Goal: Task Accomplishment & Management: Use online tool/utility

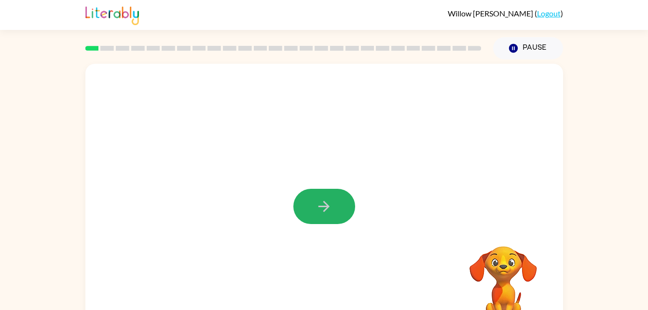
click at [324, 193] on button "button" at bounding box center [324, 206] width 62 height 35
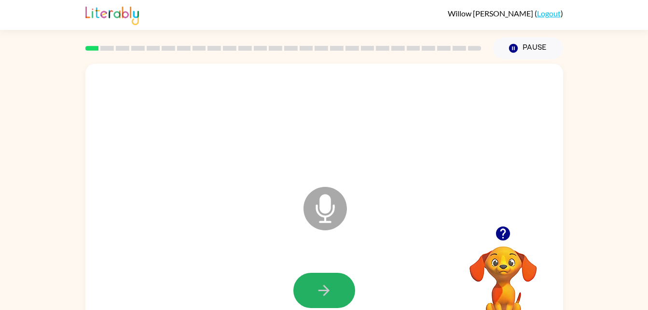
click at [325, 298] on icon "button" at bounding box center [323, 290] width 17 height 17
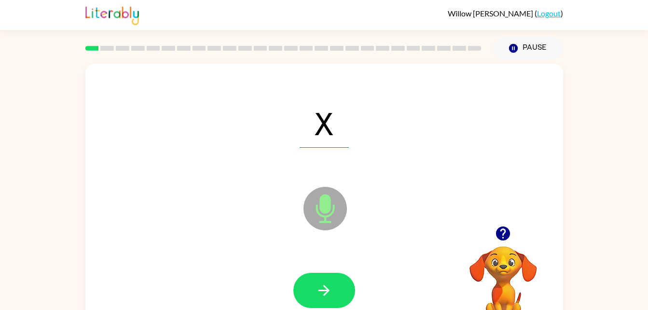
click at [325, 298] on icon "button" at bounding box center [323, 290] width 17 height 17
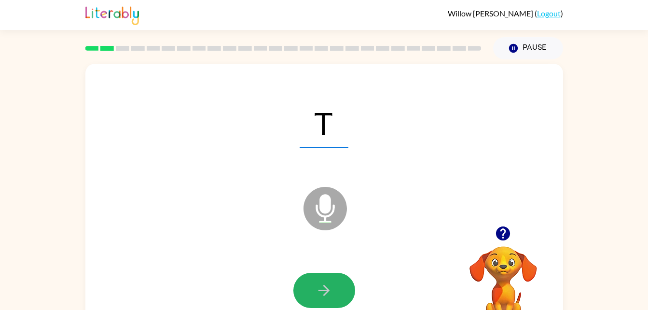
click at [328, 282] on icon "button" at bounding box center [323, 290] width 17 height 17
click at [337, 286] on button "button" at bounding box center [324, 289] width 62 height 35
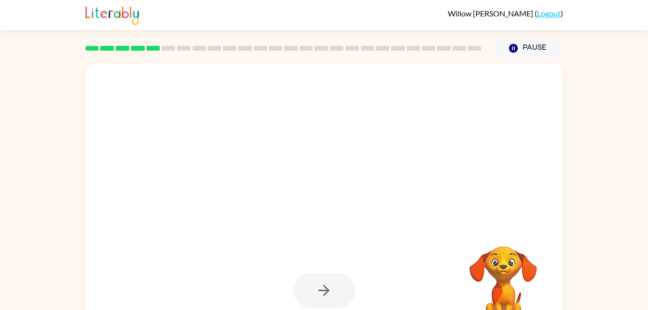
click at [503, 262] on video "Your browser must support playing .mp4 files to use Literably. Please try using…" at bounding box center [503, 279] width 96 height 96
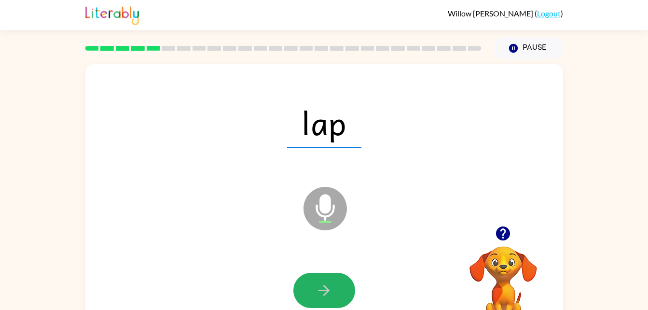
click at [328, 287] on icon "button" at bounding box center [323, 290] width 17 height 17
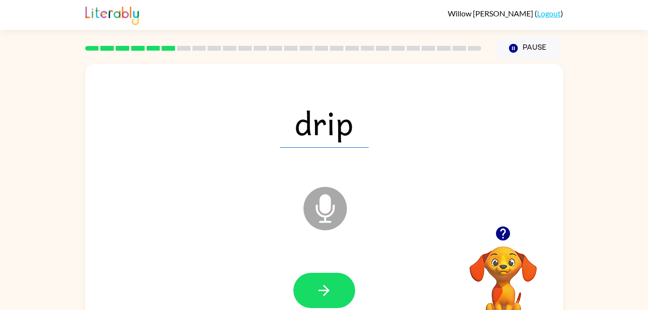
click at [334, 282] on button "button" at bounding box center [324, 289] width 62 height 35
drag, startPoint x: 334, startPoint y: 282, endPoint x: 313, endPoint y: 292, distance: 22.4
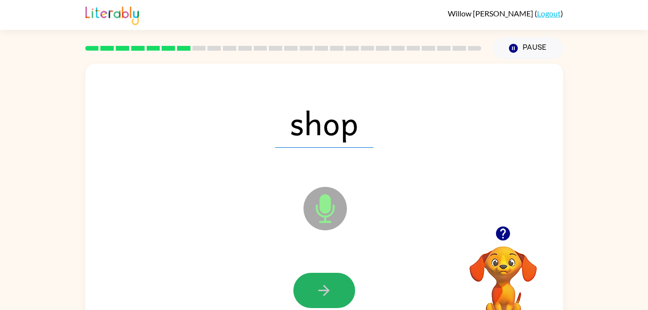
drag, startPoint x: 313, startPoint y: 292, endPoint x: 302, endPoint y: 292, distance: 11.6
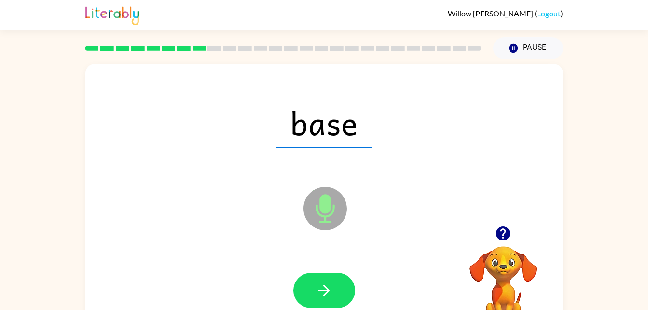
click at [327, 287] on icon "button" at bounding box center [323, 290] width 17 height 17
drag, startPoint x: 327, startPoint y: 287, endPoint x: 301, endPoint y: 287, distance: 26.0
click at [301, 287] on button "button" at bounding box center [324, 289] width 62 height 35
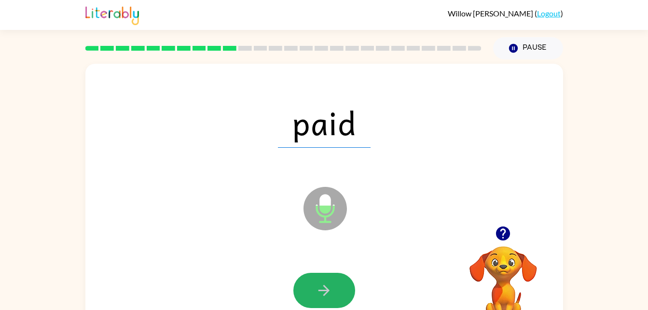
click at [301, 287] on button "button" at bounding box center [324, 289] width 62 height 35
click at [316, 287] on icon "button" at bounding box center [323, 290] width 17 height 17
drag, startPoint x: 316, startPoint y: 287, endPoint x: 309, endPoint y: 283, distance: 8.4
click at [309, 287] on button "button" at bounding box center [324, 289] width 62 height 35
click at [310, 287] on button "button" at bounding box center [324, 289] width 62 height 35
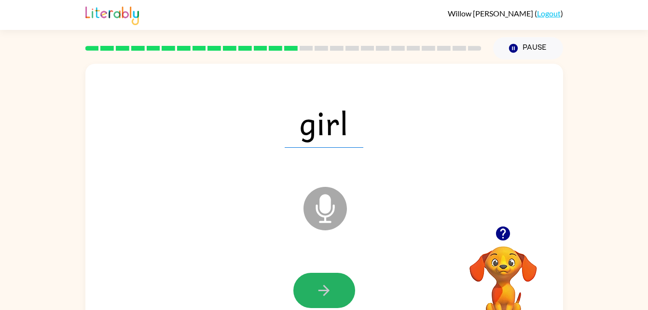
click at [327, 276] on button "button" at bounding box center [324, 289] width 62 height 35
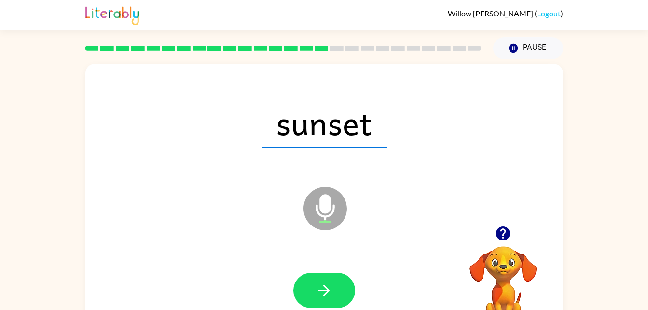
click at [331, 298] on icon "button" at bounding box center [323, 290] width 17 height 17
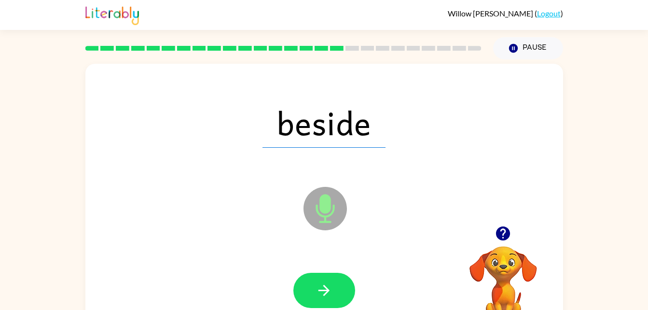
click at [325, 287] on icon "button" at bounding box center [323, 290] width 11 height 11
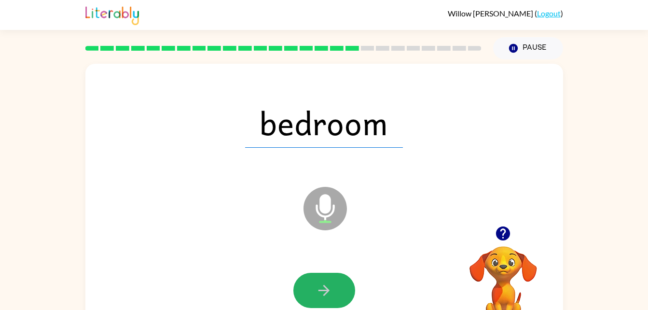
click at [326, 291] on icon "button" at bounding box center [323, 290] width 17 height 17
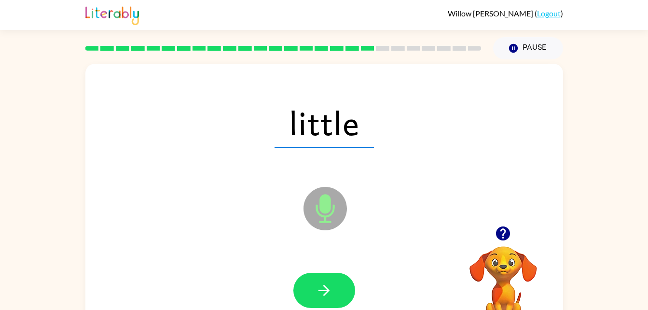
click at [326, 291] on icon "button" at bounding box center [323, 290] width 17 height 17
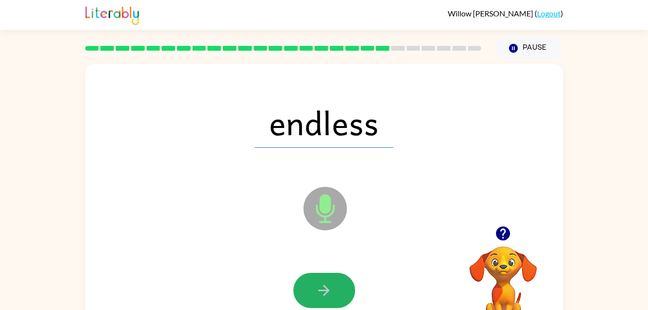
click at [326, 294] on icon "button" at bounding box center [323, 290] width 17 height 17
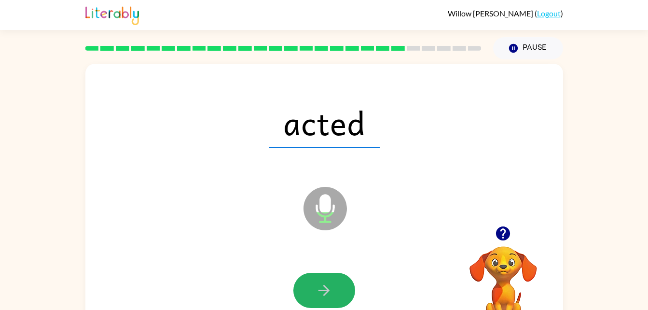
drag, startPoint x: 326, startPoint y: 294, endPoint x: 303, endPoint y: 297, distance: 23.4
click at [303, 297] on button "button" at bounding box center [324, 289] width 62 height 35
click at [318, 288] on icon "button" at bounding box center [323, 290] width 17 height 17
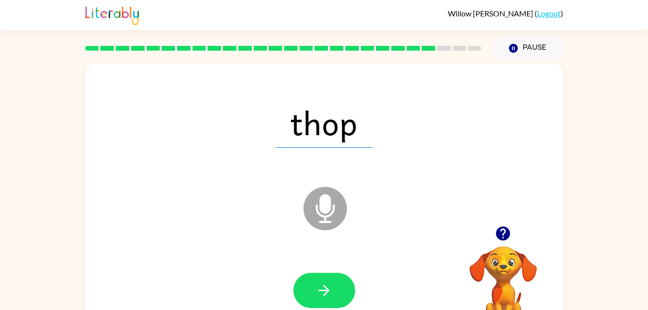
click at [341, 291] on button "button" at bounding box center [324, 289] width 62 height 35
click at [322, 224] on icon at bounding box center [324, 208] width 43 height 43
click at [326, 212] on icon "Microphone The Microphone is here when it is your turn to talk" at bounding box center [373, 220] width 145 height 72
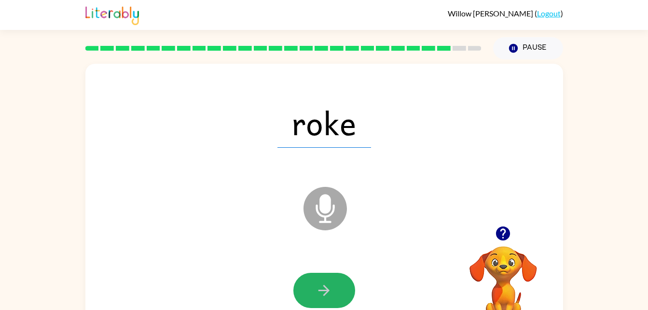
click at [340, 289] on button "button" at bounding box center [324, 289] width 62 height 35
click at [331, 285] on icon "button" at bounding box center [323, 290] width 17 height 17
